Goal: Contribute content: Contribute content

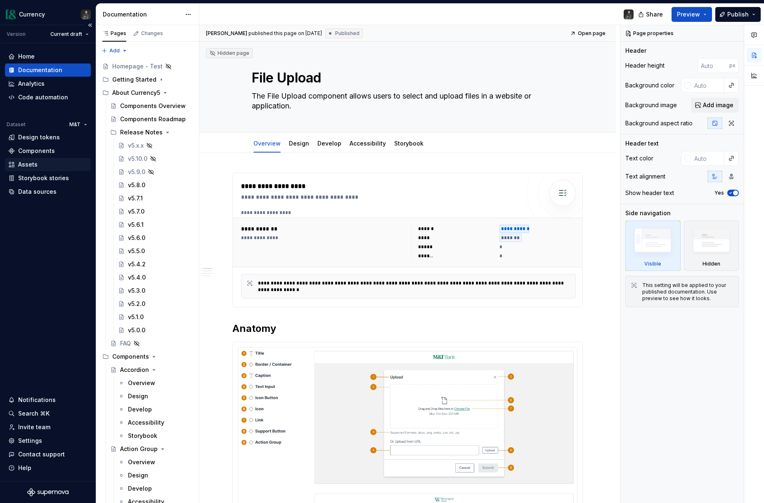
scroll to position [3717, 0]
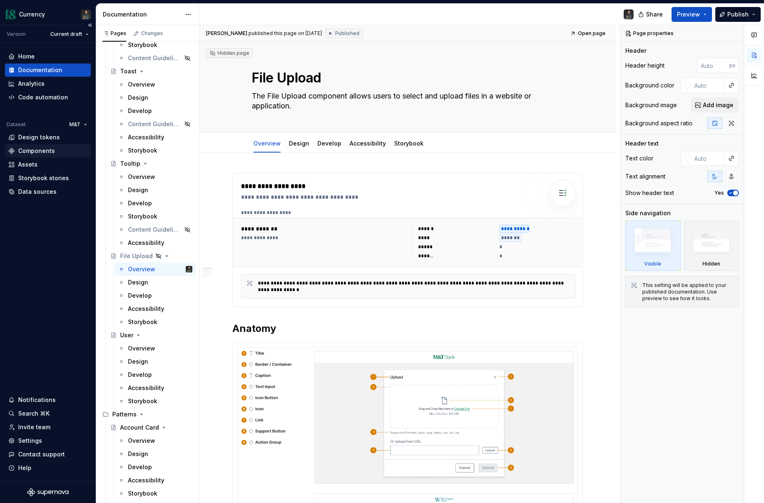
click at [23, 153] on div "Components" at bounding box center [36, 151] width 37 height 8
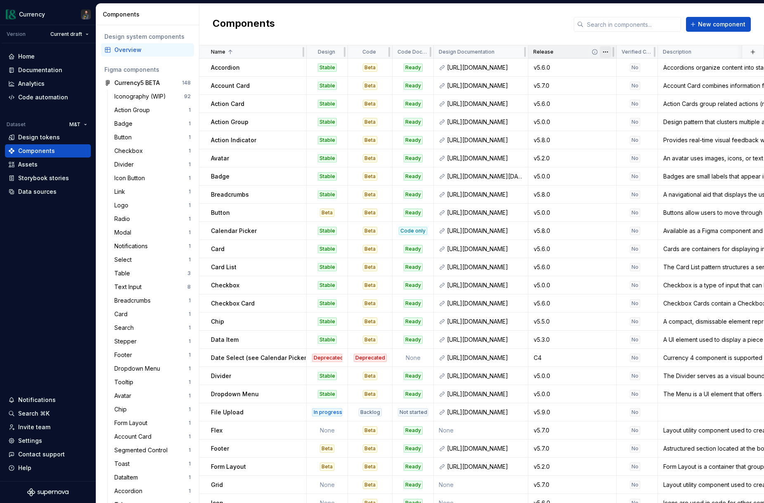
click at [606, 51] on html "Currency Version Current draft Home Documentation Analytics Code automation Dat…" at bounding box center [382, 251] width 764 height 503
click at [628, 123] on div "Sort descending" at bounding box center [642, 124] width 54 height 8
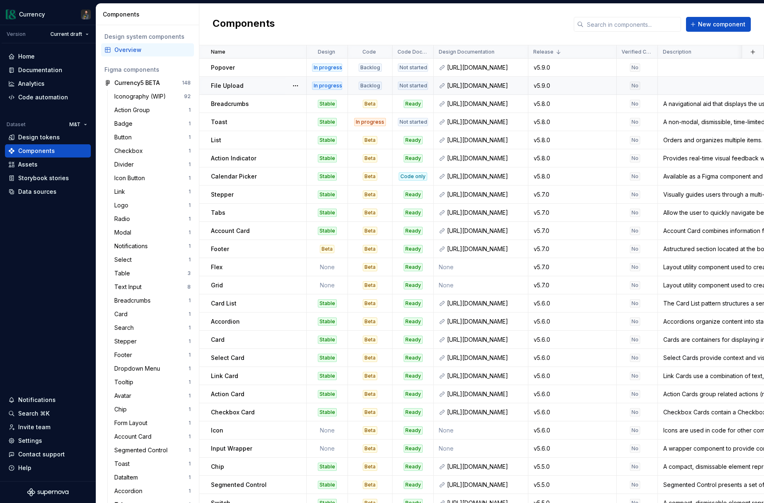
click at [235, 86] on p "File Upload" at bounding box center [227, 86] width 33 height 8
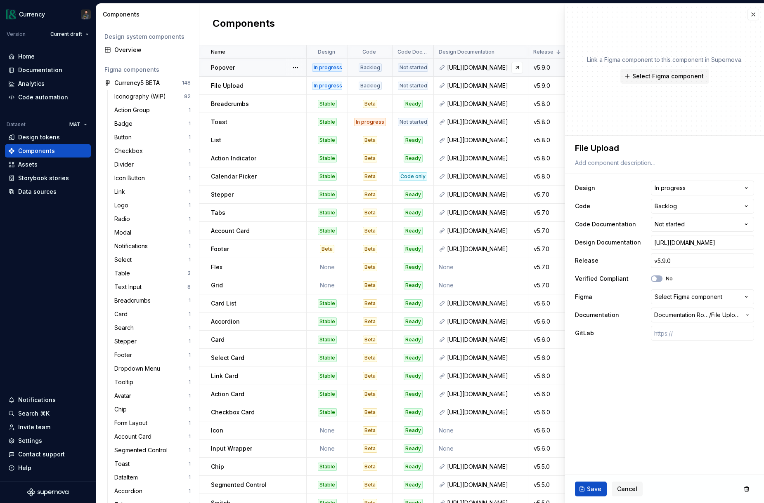
type textarea "*"
click at [709, 203] on html "Currency Version Current draft Home Documentation Analytics Code automation Dat…" at bounding box center [382, 251] width 764 height 503
select select "**********"
click at [592, 492] on span "Save" at bounding box center [594, 489] width 14 height 8
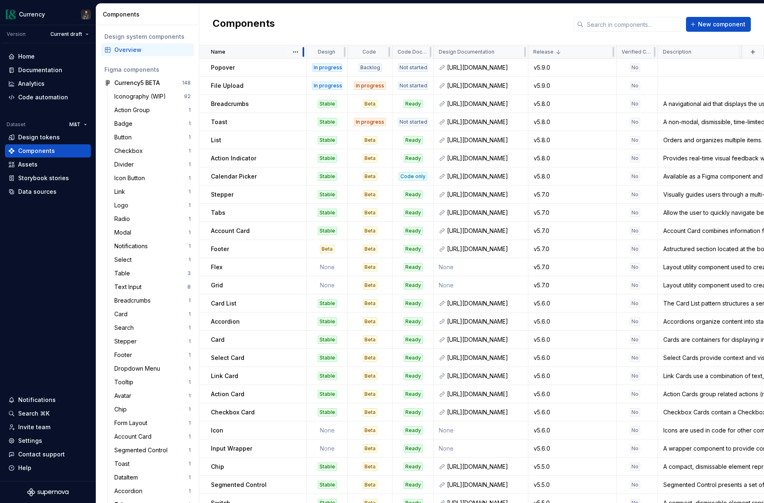
click at [300, 49] on div at bounding box center [303, 51] width 7 height 13
click at [297, 52] on html "Currency Version Current draft Home Documentation Analytics Code automation Dat…" at bounding box center [382, 251] width 764 height 503
click at [319, 68] on div "Sort ascending" at bounding box center [332, 68] width 54 height 8
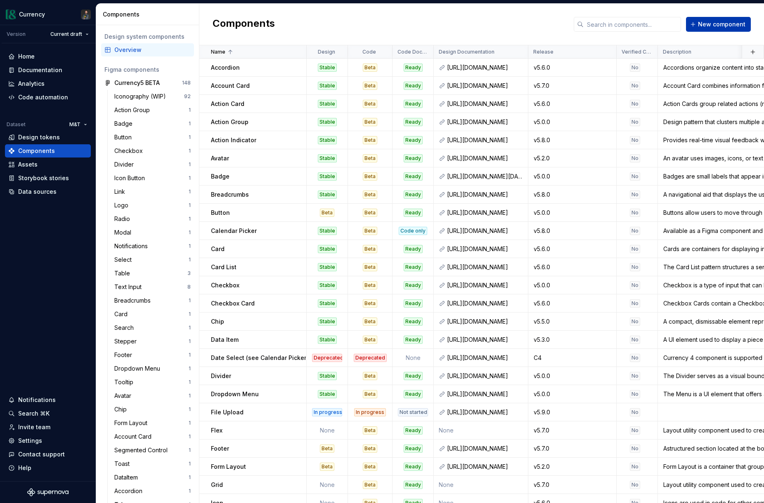
click at [710, 20] on button "New component" at bounding box center [718, 24] width 65 height 15
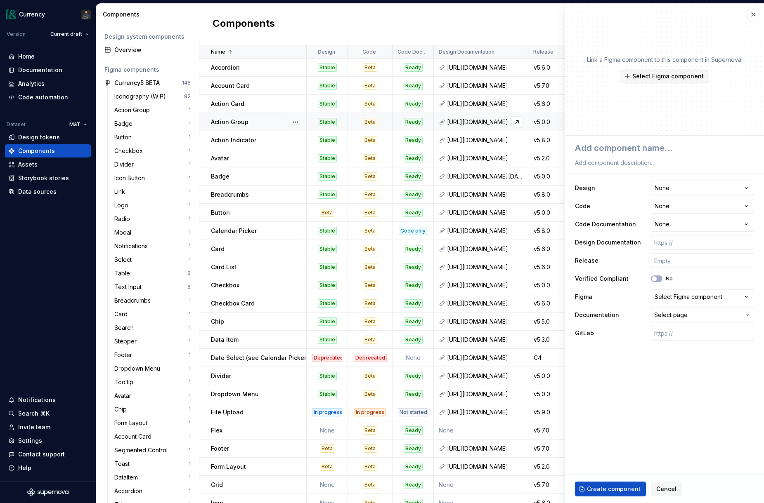
type textarea "*"
type textarea "P"
type textarea "*"
type textarea "Pa"
type textarea "*"
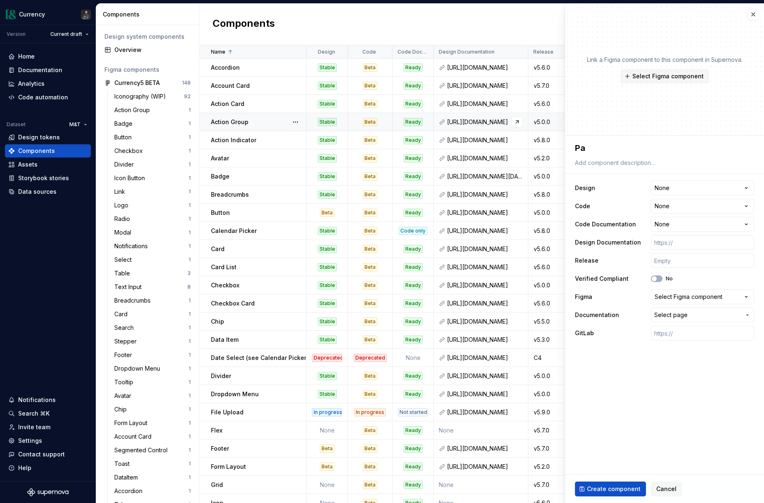
type textarea "Pag"
type textarea "*"
type textarea "Pagi"
type textarea "*"
type textarea "Pagin"
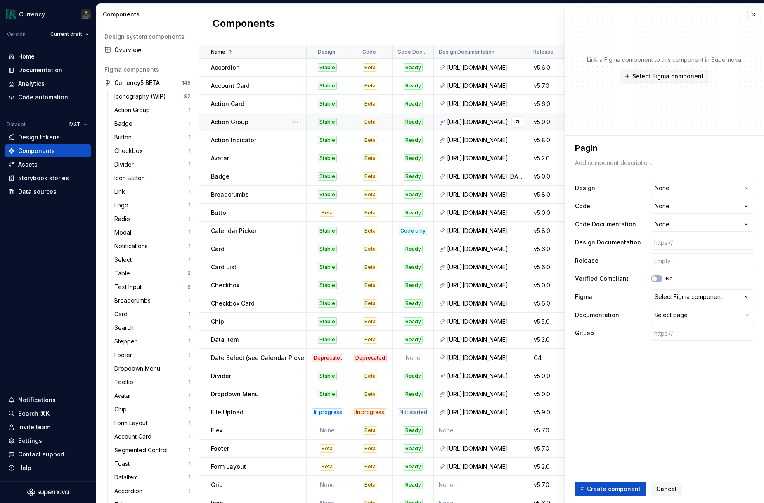
type textarea "*"
type textarea "Pagina"
type textarea "*"
type textarea "Paginat"
type textarea "*"
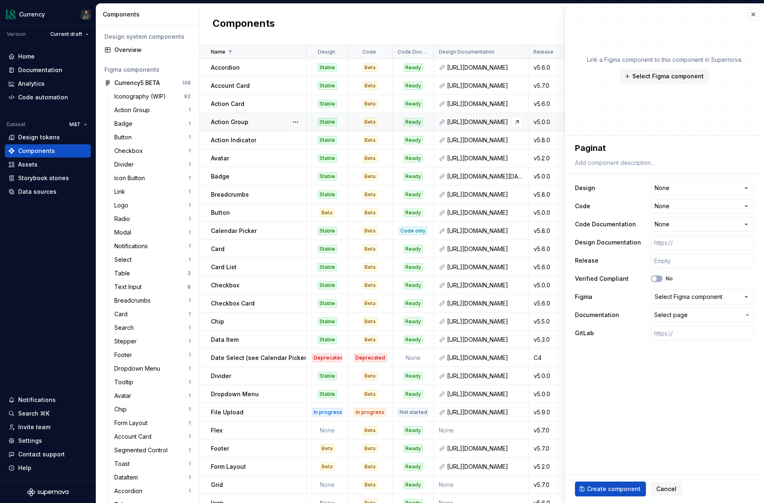
type textarea "Paginati"
type textarea "*"
type textarea "Paginatio"
type textarea "*"
type textarea "Pagination"
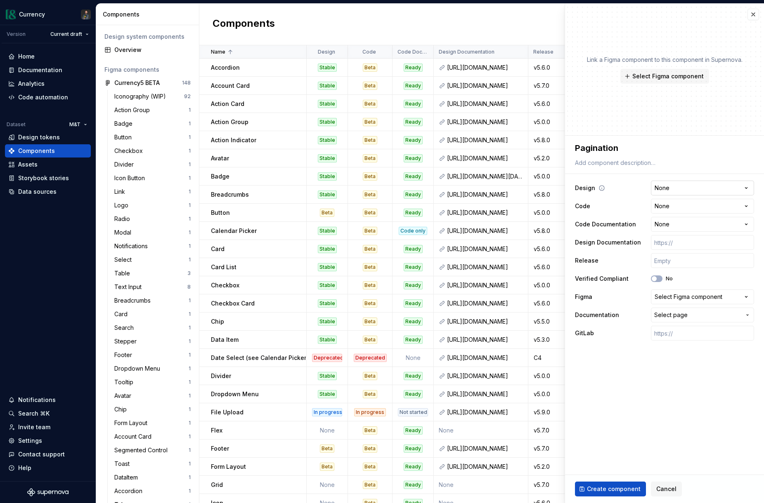
click at [683, 187] on html "Currency Version Current draft Home Documentation Analytics Code automation Dat…" at bounding box center [382, 251] width 764 height 503
select select "**********"
click at [678, 206] on html "Currency Version Current draft Home Documentation Analytics Code automation Dat…" at bounding box center [382, 251] width 764 height 503
type textarea "*"
select select "**********"
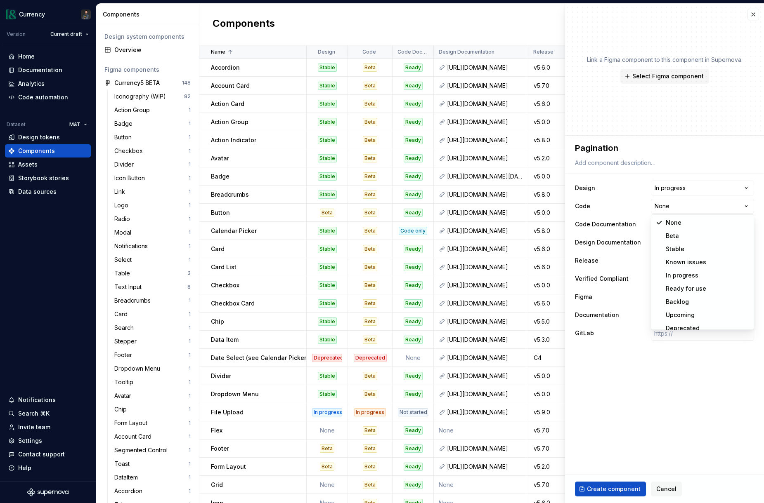
type textarea "*"
click at [694, 228] on html "Currency Version Current draft Home Documentation Analytics Code automation Dat…" at bounding box center [382, 251] width 764 height 503
select select "**********"
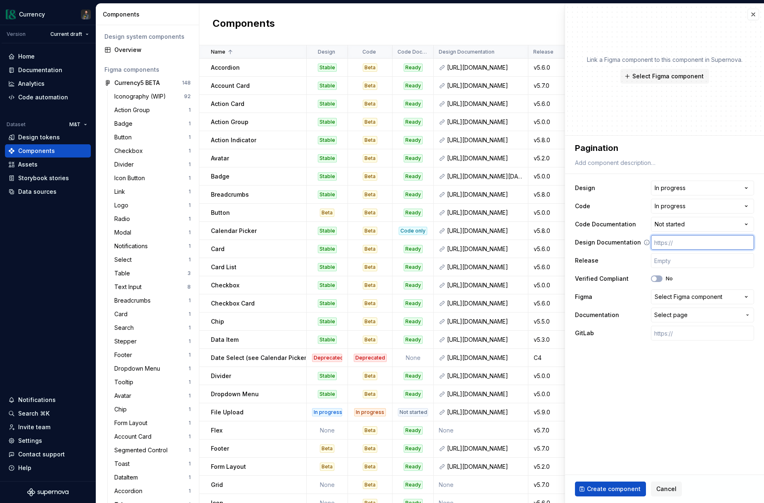
click at [667, 241] on input "text" at bounding box center [701, 242] width 103 height 15
click at [672, 260] on input "text" at bounding box center [701, 260] width 103 height 15
type textarea "*"
type input "v"
type textarea "*"
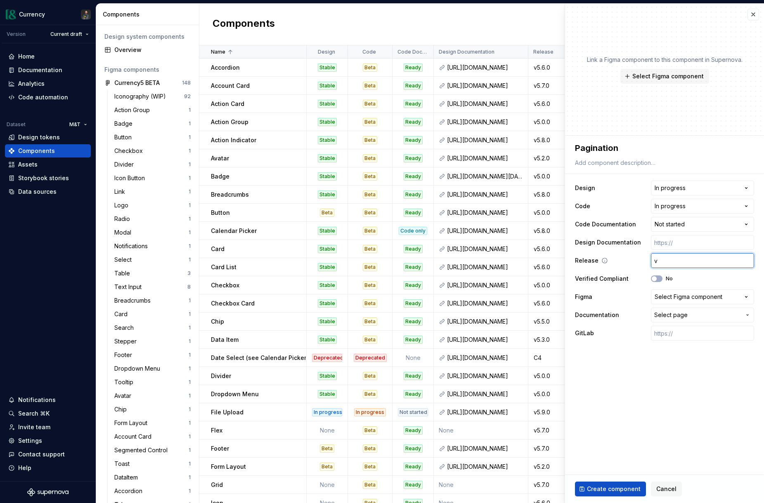
type input "v5"
type textarea "*"
type input "v5."
type textarea "*"
type input "v5.9"
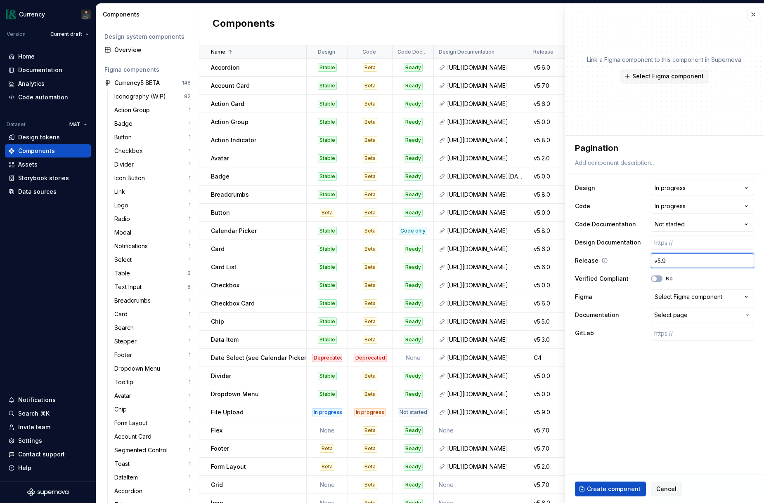
type textarea "*"
type input "v5.9."
type textarea "*"
type input "v5.9.0"
type textarea "*"
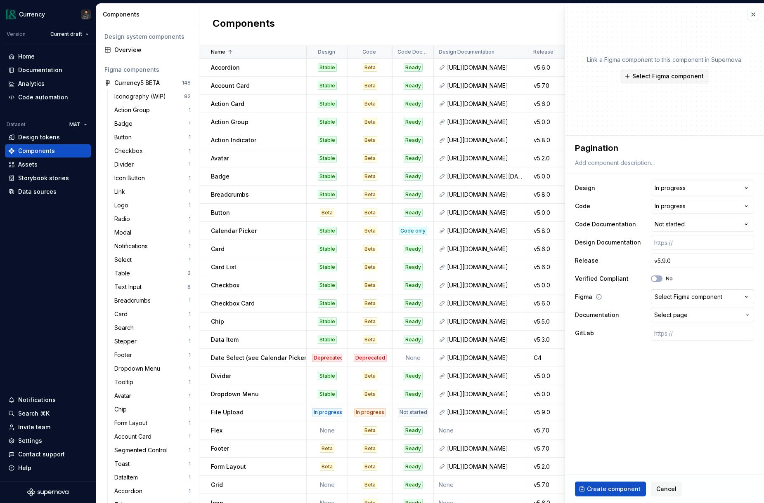
click at [713, 297] on div "Select Figma component" at bounding box center [688, 297] width 68 height 8
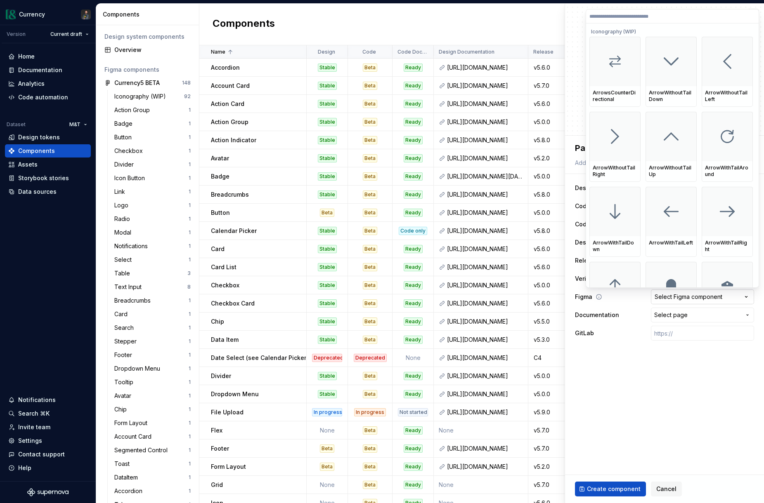
click at [713, 297] on html "Currency Version Current draft Home Documentation Analytics Code automation Dat…" at bounding box center [382, 251] width 764 height 503
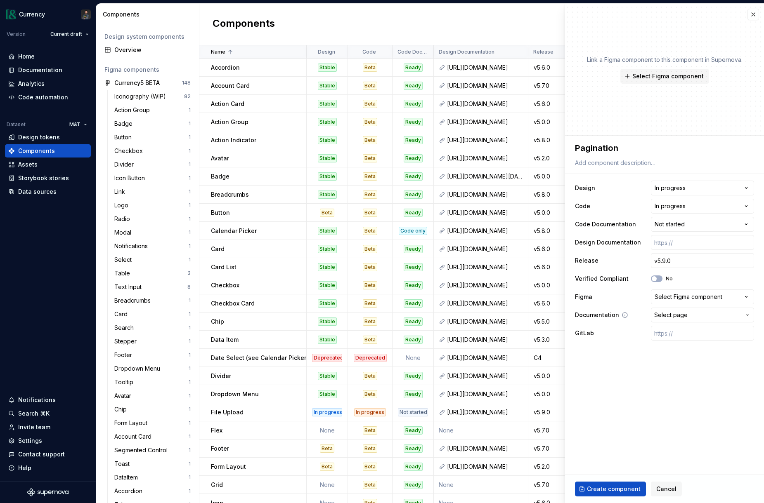
click at [714, 316] on span "Select page" at bounding box center [697, 315] width 87 height 8
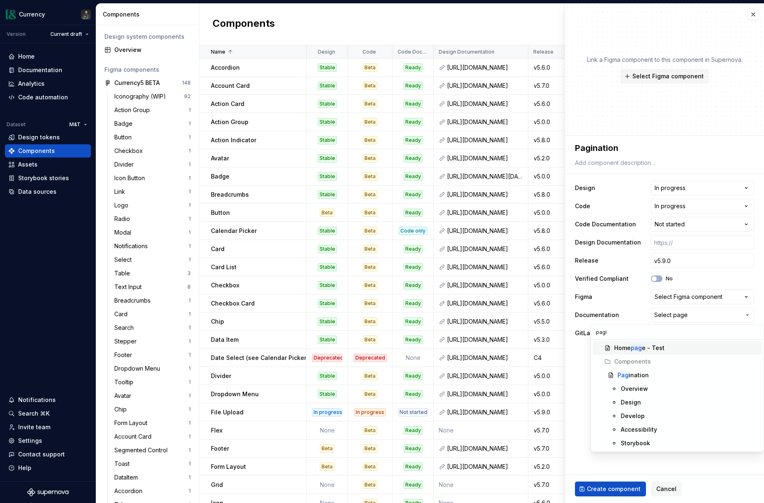
type input "pagin"
click at [664, 365] on div "Pagin ation" at bounding box center [687, 362] width 141 height 8
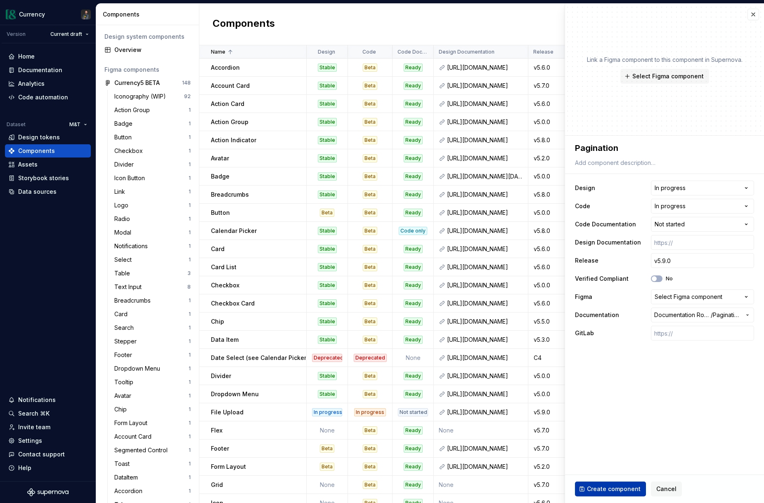
click at [593, 491] on span "Create component" at bounding box center [614, 489] width 54 height 8
type textarea "*"
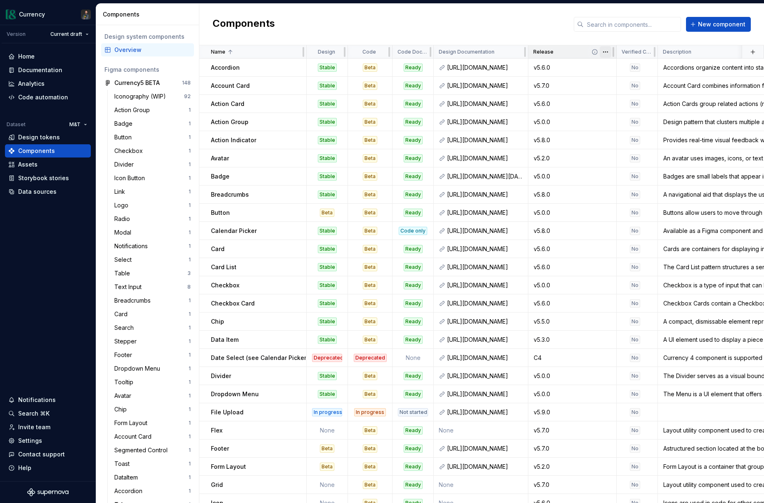
click at [604, 50] on html "Currency Version Current draft Home Documentation Analytics Code automation Dat…" at bounding box center [382, 251] width 764 height 503
click at [631, 120] on div "Sort descending" at bounding box center [642, 124] width 54 height 8
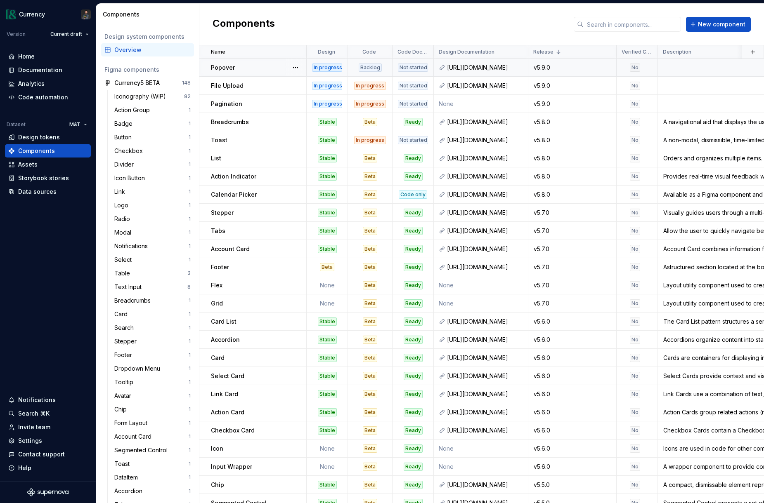
click at [262, 64] on div "Popover" at bounding box center [258, 68] width 95 height 8
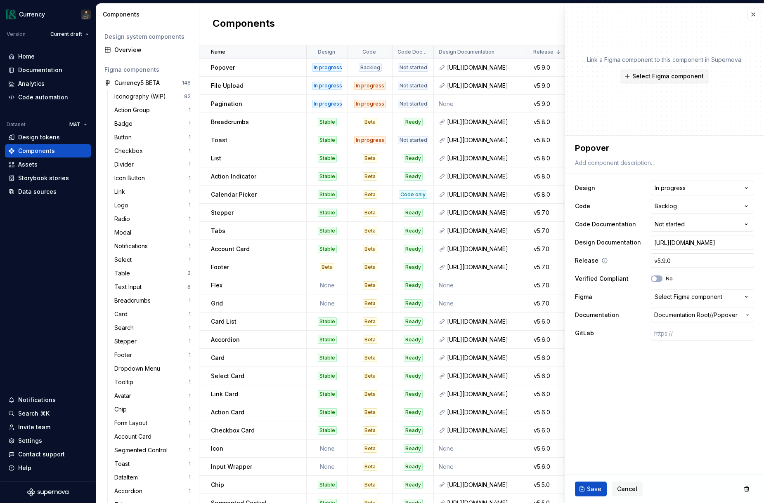
click at [664, 262] on input "v5.9.0" at bounding box center [701, 260] width 103 height 15
type textarea "*"
type input "v5.1.0"
type textarea "*"
type input "v5.10.0"
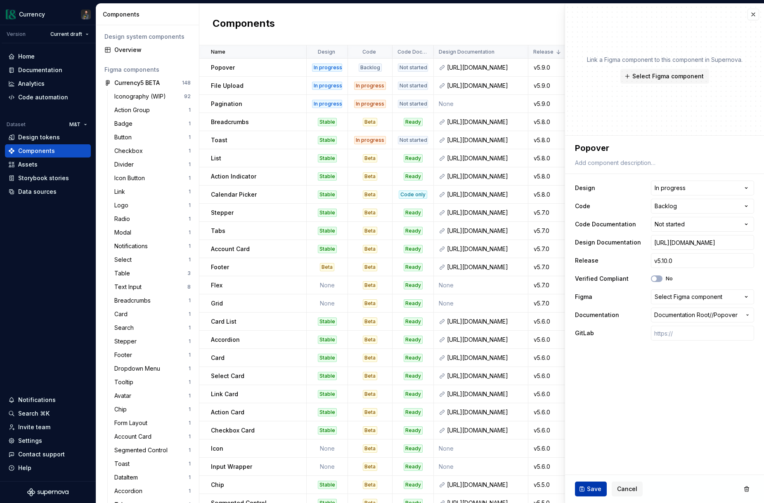
click at [584, 487] on button "Save" at bounding box center [591, 489] width 32 height 15
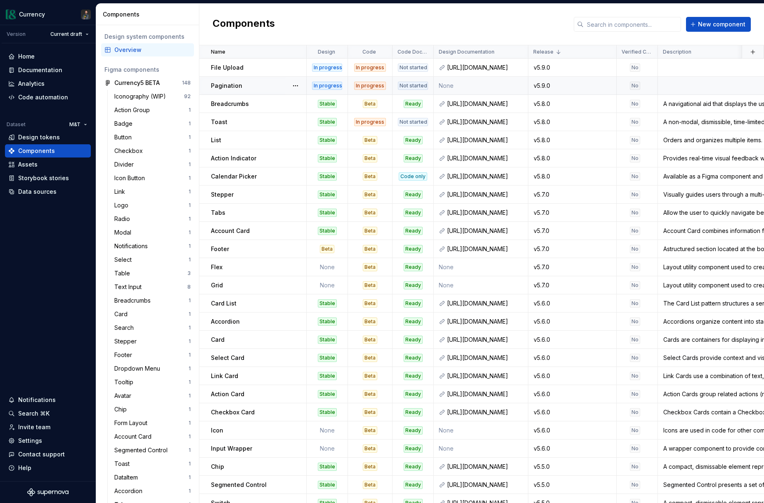
click at [244, 84] on div "Pagination" at bounding box center [258, 86] width 95 height 8
type textarea "*"
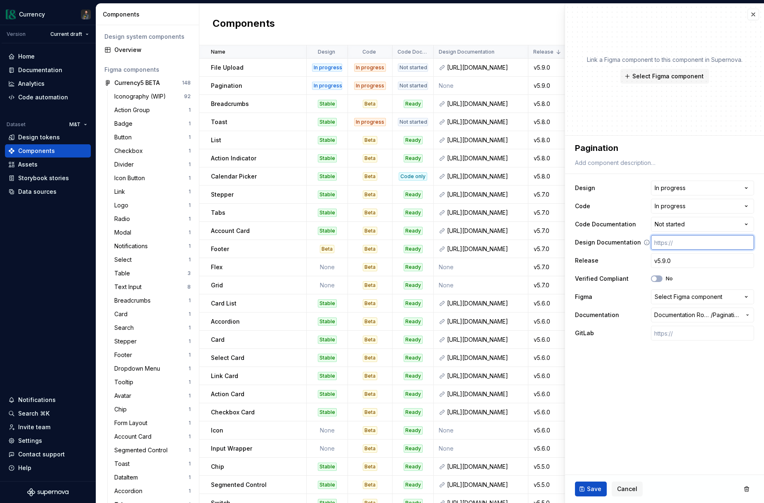
click at [678, 242] on input "text" at bounding box center [701, 242] width 103 height 15
paste input "[URL][DOMAIN_NAME]"
type input "[URL][DOMAIN_NAME]"
type textarea "*"
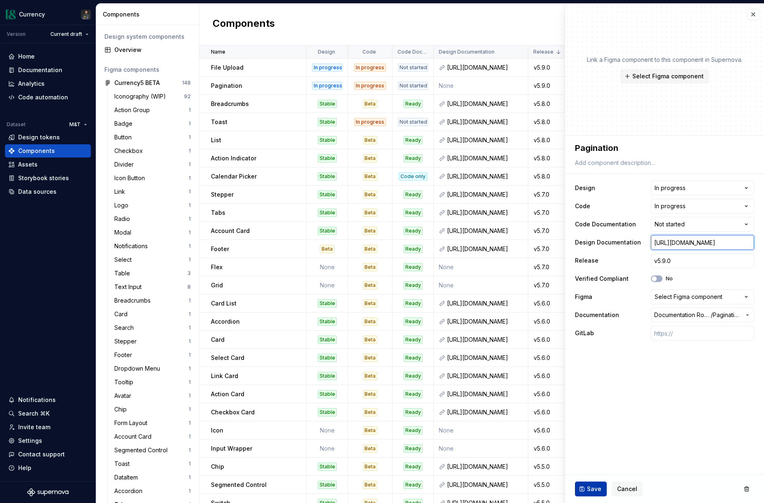
type input "[URL][DOMAIN_NAME]"
click at [585, 490] on button "Save" at bounding box center [591, 489] width 32 height 15
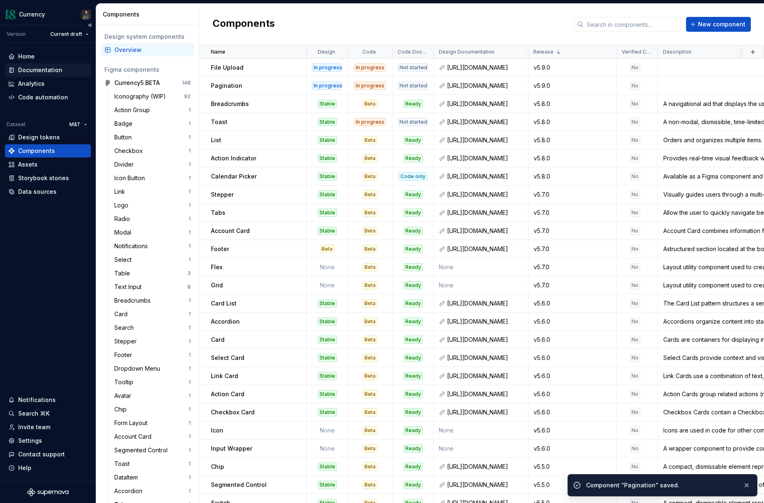
click at [36, 74] on div "Documentation" at bounding box center [48, 70] width 86 height 13
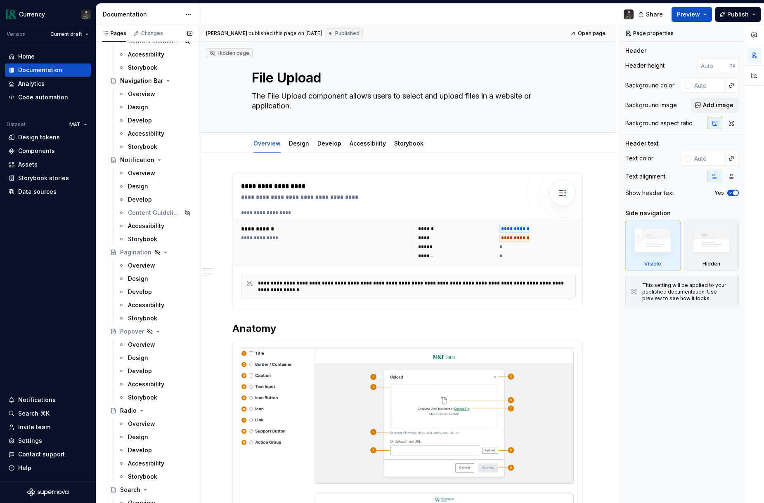
scroll to position [2482, 0]
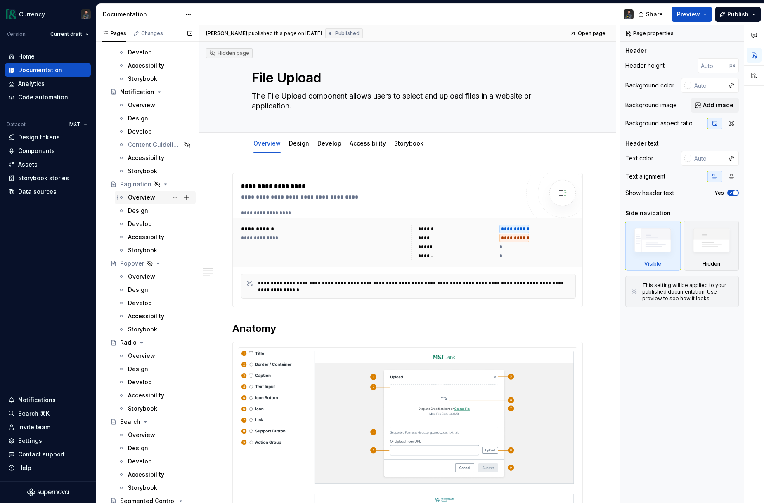
click at [140, 196] on div "Overview" at bounding box center [141, 197] width 27 height 8
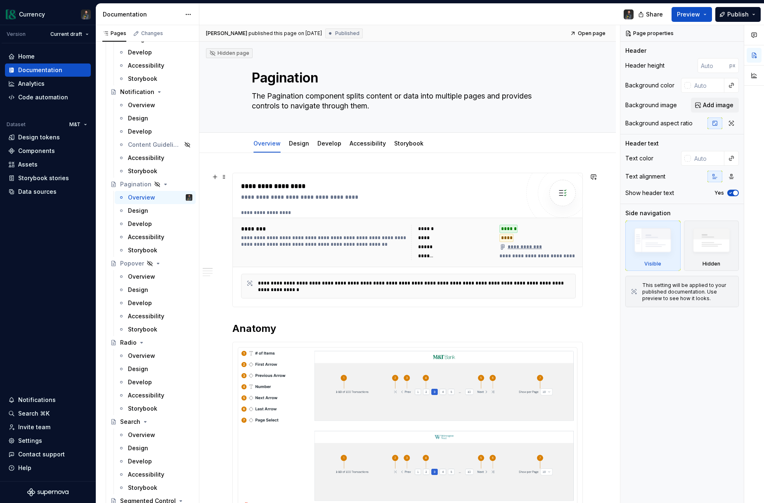
click at [364, 229] on div "********" at bounding box center [324, 229] width 167 height 8
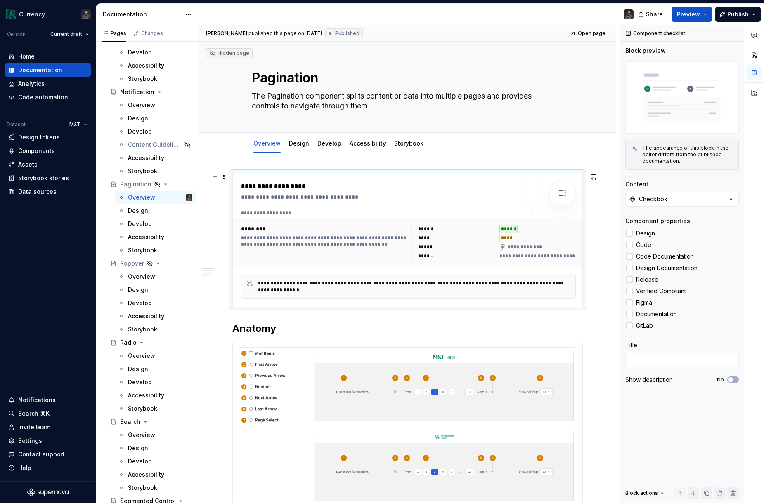
type textarea "*"
click at [681, 201] on button "Checkbox" at bounding box center [681, 199] width 113 height 15
type input "pag"
click at [650, 242] on div "Pagination" at bounding box center [645, 244] width 31 height 8
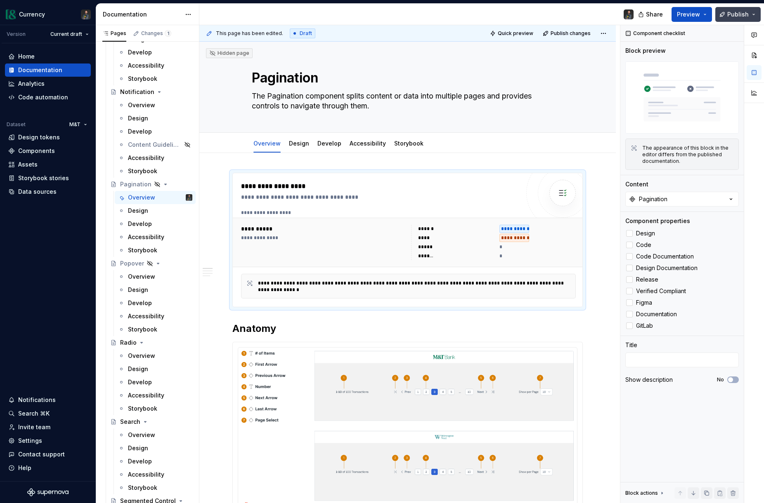
click at [731, 21] on button "Publish" at bounding box center [737, 14] width 45 height 15
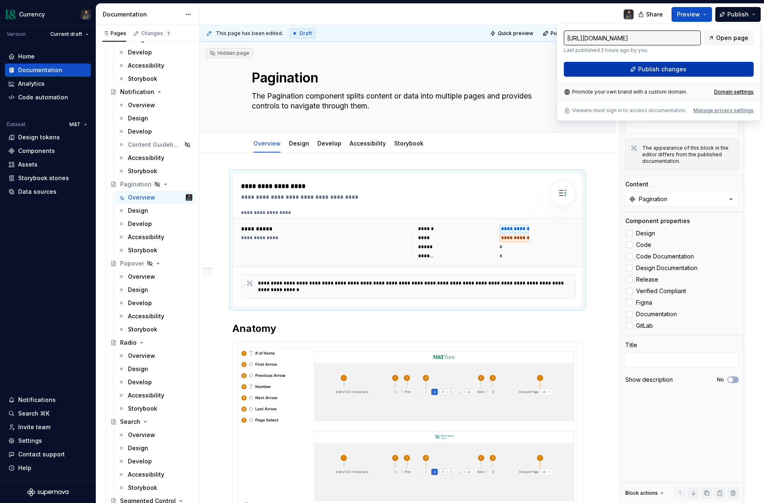
click at [623, 68] on button "Publish changes" at bounding box center [658, 69] width 190 height 15
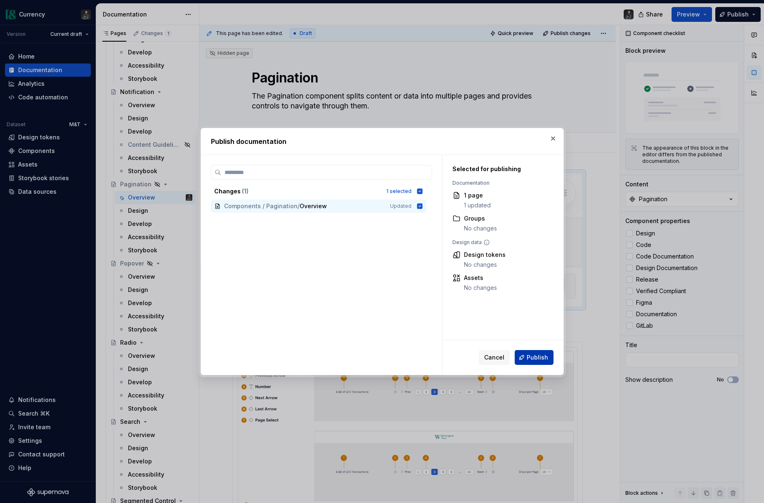
click at [537, 359] on span "Publish" at bounding box center [536, 358] width 21 height 8
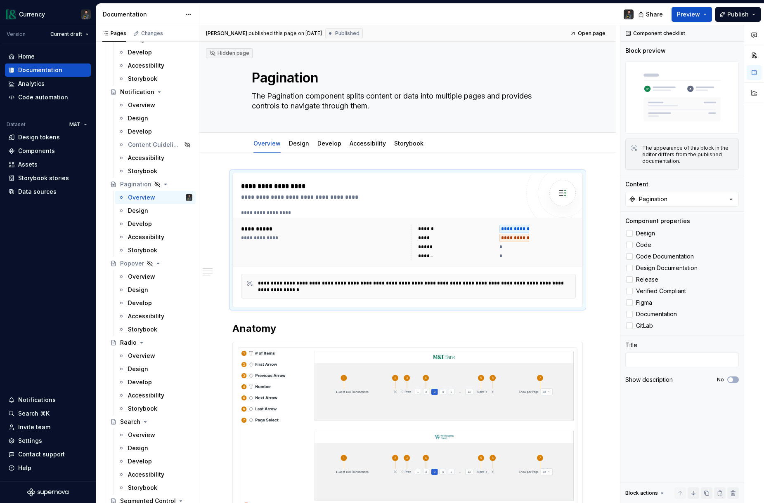
type textarea "*"
